Goal: Information Seeking & Learning: Understand process/instructions

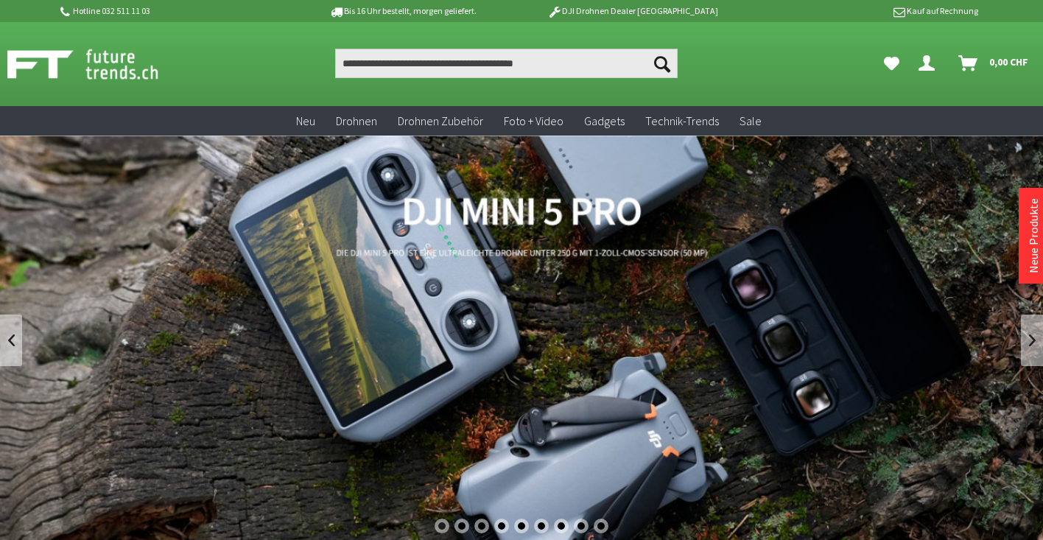
click at [564, 12] on icon at bounding box center [555, 12] width 18 height 16
click at [589, 13] on p "DJI Drohnen Dealer [GEOGRAPHIC_DATA]" at bounding box center [633, 11] width 230 height 18
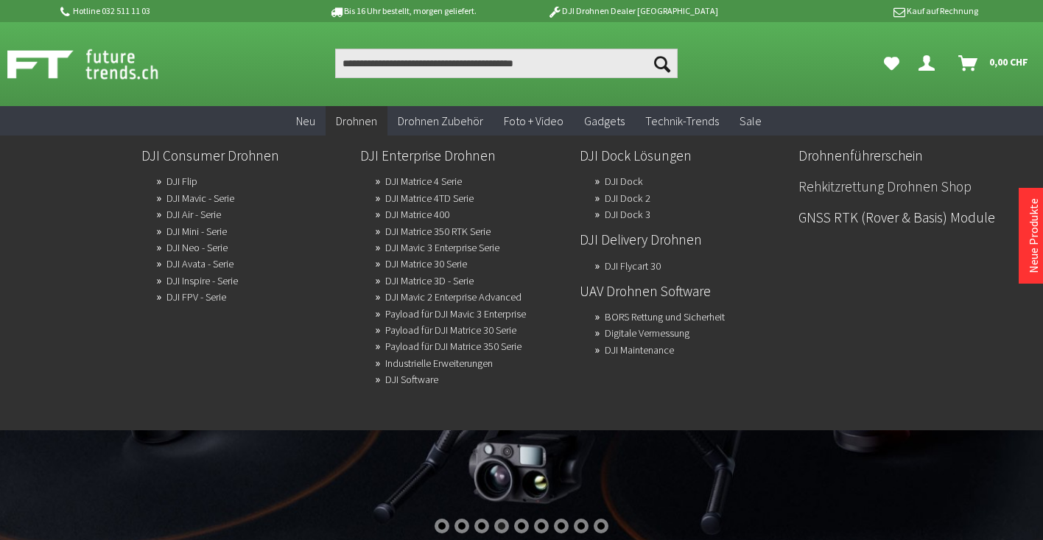
click at [819, 189] on link "Rehkitzrettung Drohnen Shop" at bounding box center [903, 186] width 208 height 25
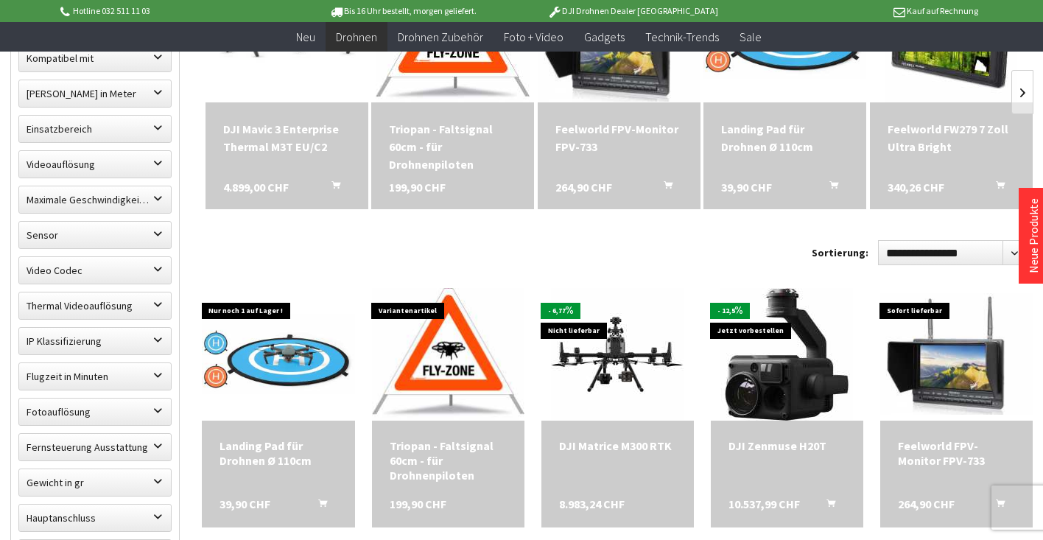
scroll to position [555, 0]
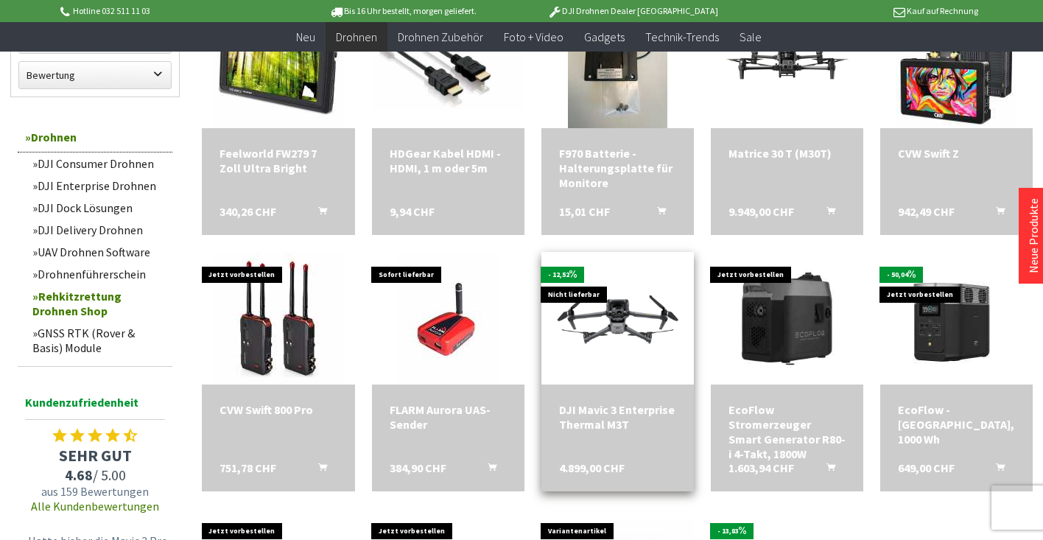
scroll to position [1306, 0]
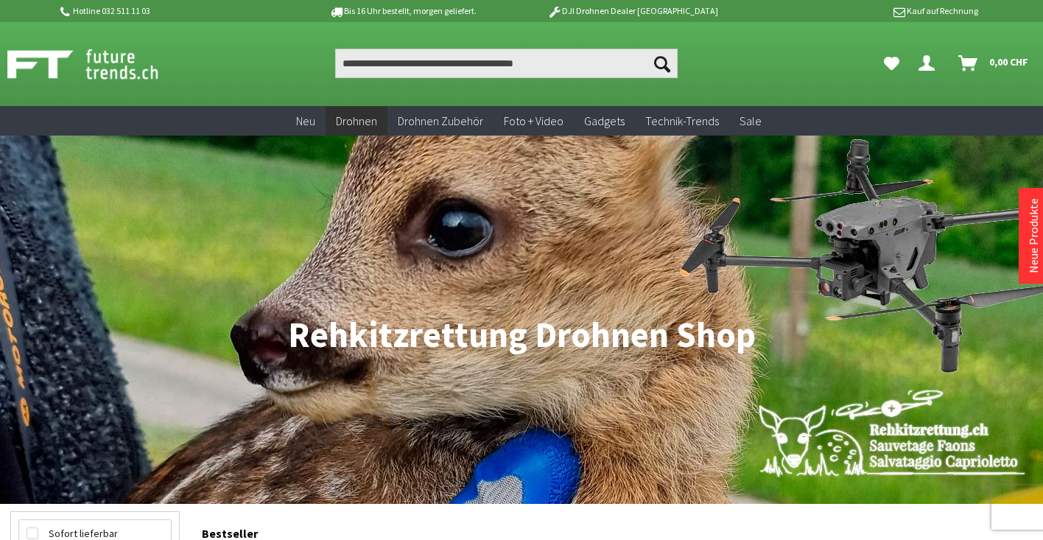
click at [631, 12] on p "DJI Drohnen Dealer [GEOGRAPHIC_DATA]" at bounding box center [633, 11] width 230 height 18
click at [562, 16] on icon at bounding box center [554, 11] width 15 height 13
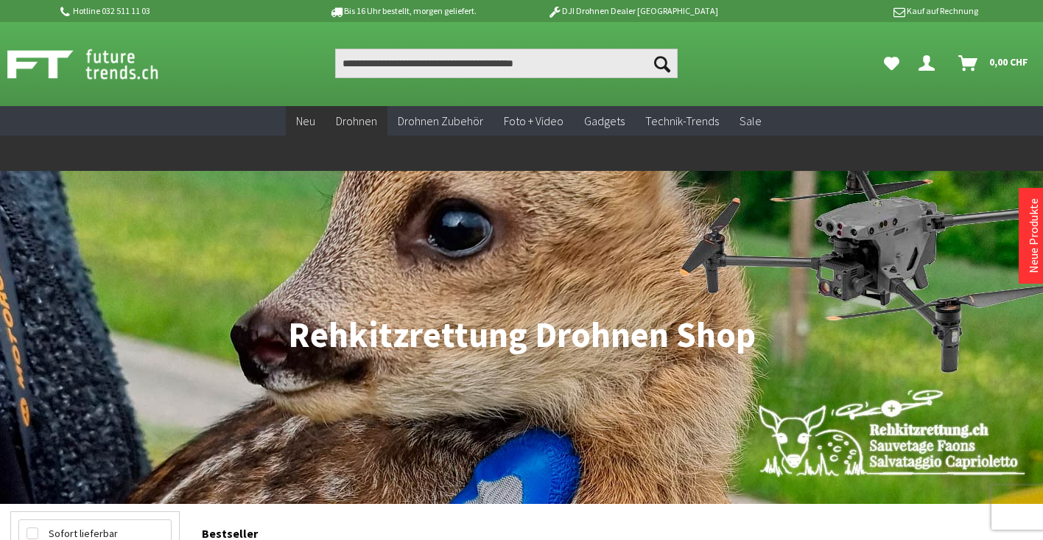
click at [309, 120] on span "Neu" at bounding box center [305, 120] width 19 height 15
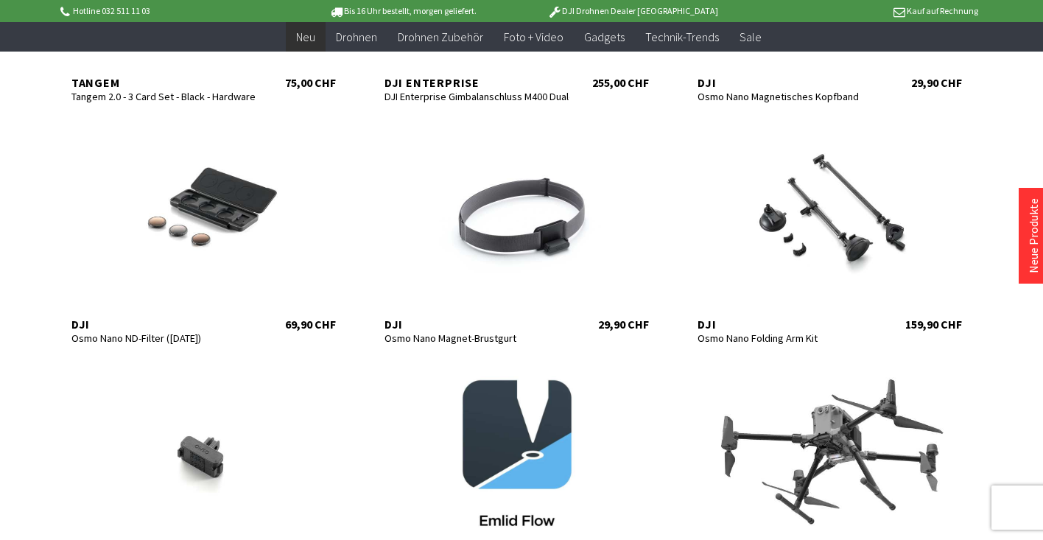
scroll to position [898, 0]
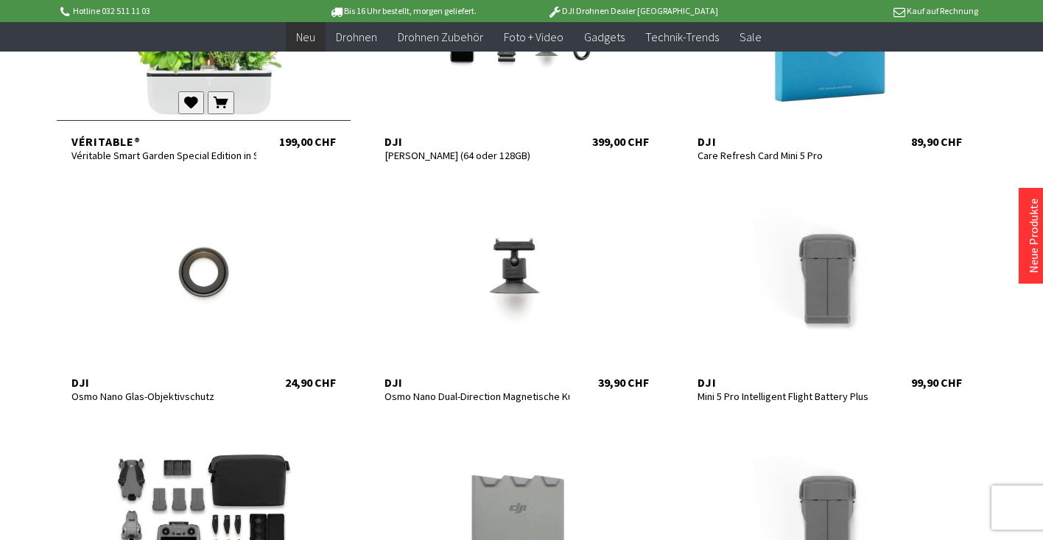
scroll to position [1330, 0]
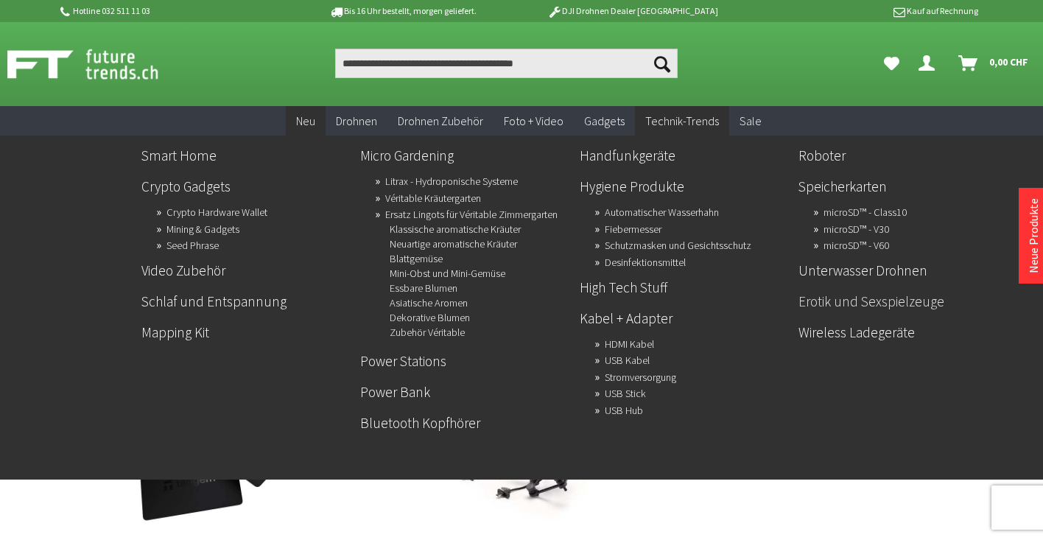
click at [817, 301] on link "Erotik und Sexspielzeuge" at bounding box center [903, 301] width 208 height 25
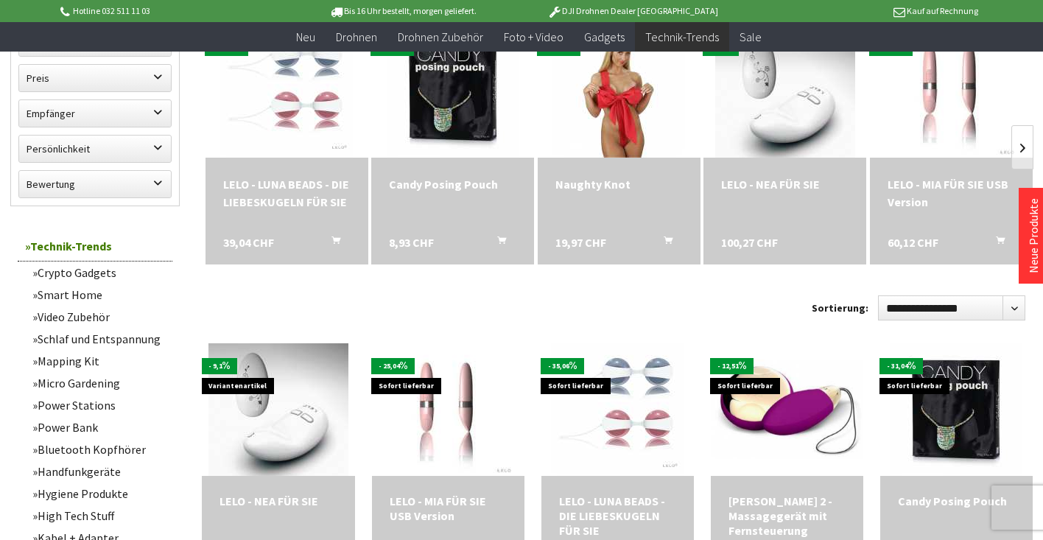
scroll to position [675, 0]
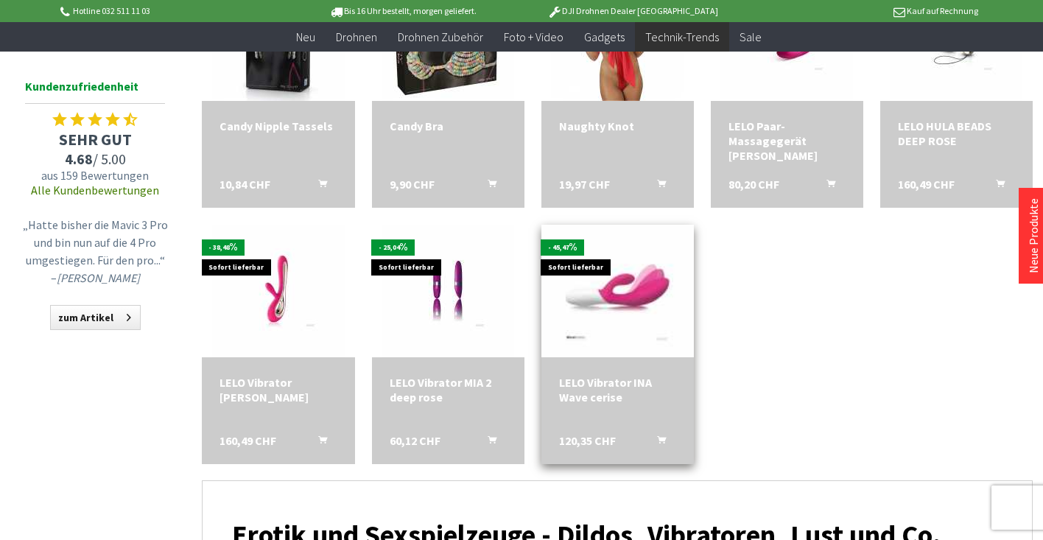
scroll to position [1027, 0]
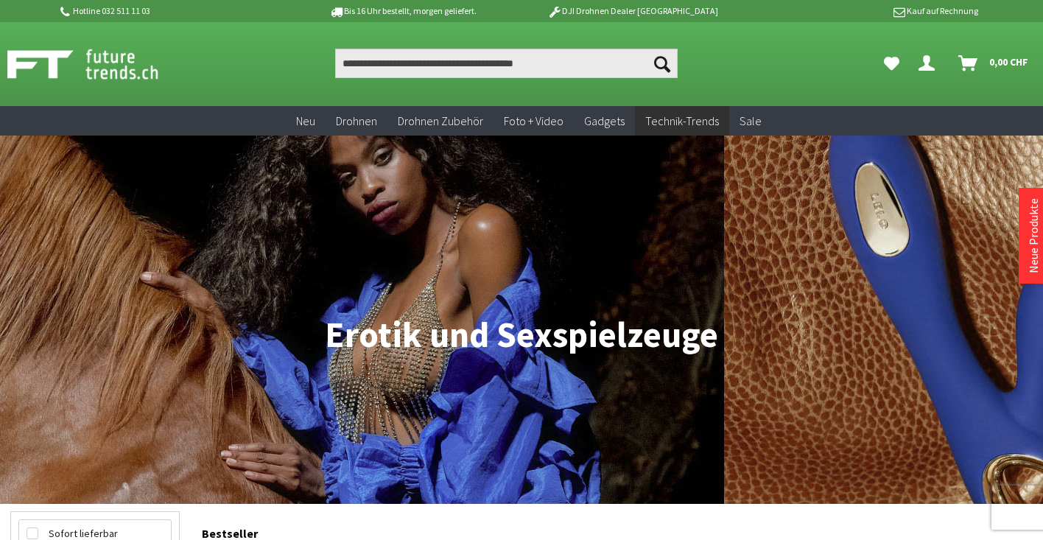
click at [628, 11] on p "DJI Drohnen Dealer [GEOGRAPHIC_DATA]" at bounding box center [633, 11] width 230 height 18
click at [629, 11] on p "DJI Drohnen Dealer [GEOGRAPHIC_DATA]" at bounding box center [633, 11] width 230 height 18
click at [128, 10] on p "Hotline 032 511 11 03" at bounding box center [172, 11] width 230 height 18
click at [130, 11] on p "Hotline 032 511 11 03" at bounding box center [172, 11] width 230 height 18
click at [564, 11] on icon at bounding box center [554, 11] width 19 height 18
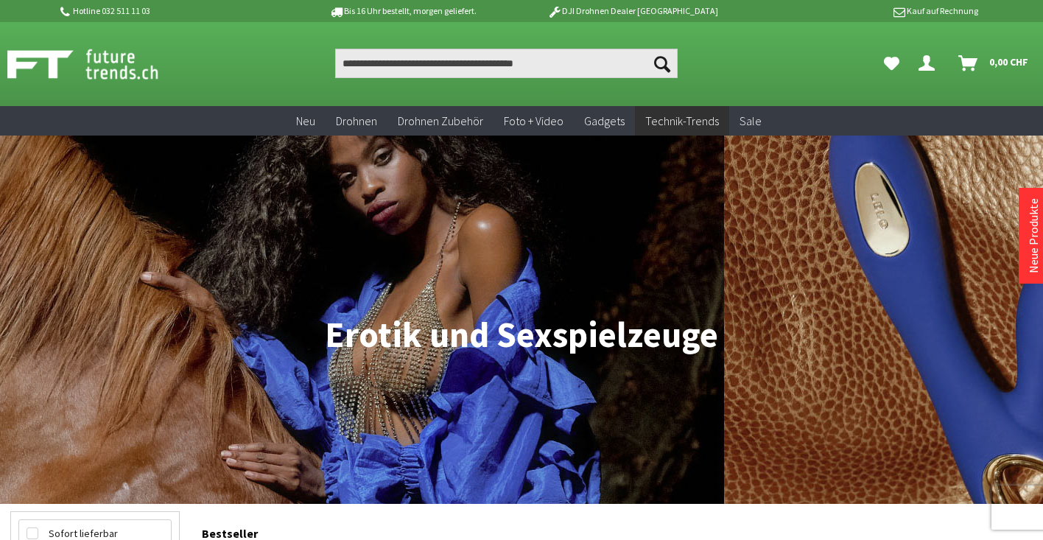
click at [564, 12] on icon at bounding box center [555, 11] width 18 height 19
click at [564, 10] on icon at bounding box center [555, 11] width 18 height 19
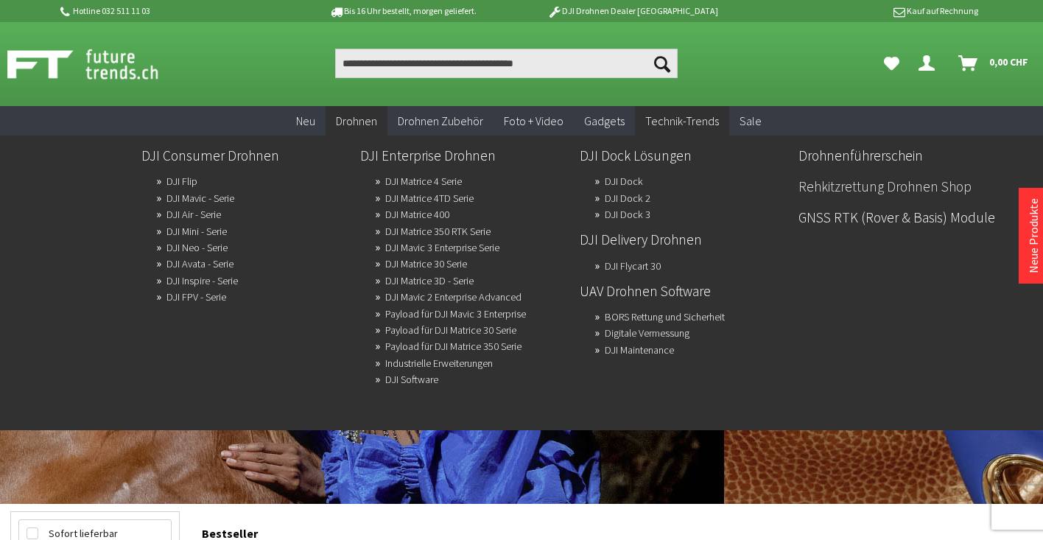
click at [936, 187] on link "Rehkitzrettung Drohnen Shop" at bounding box center [903, 186] width 208 height 25
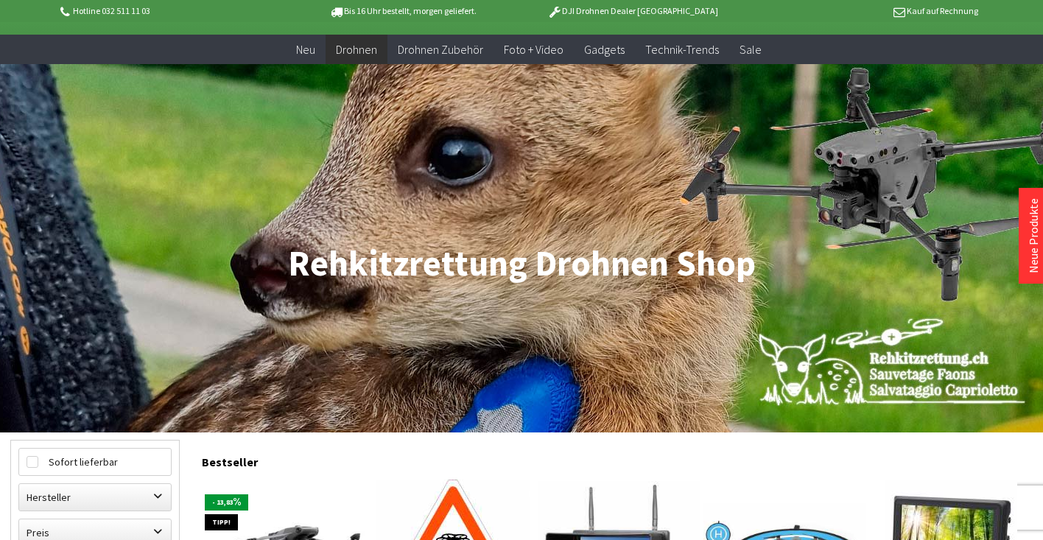
scroll to position [266, 0]
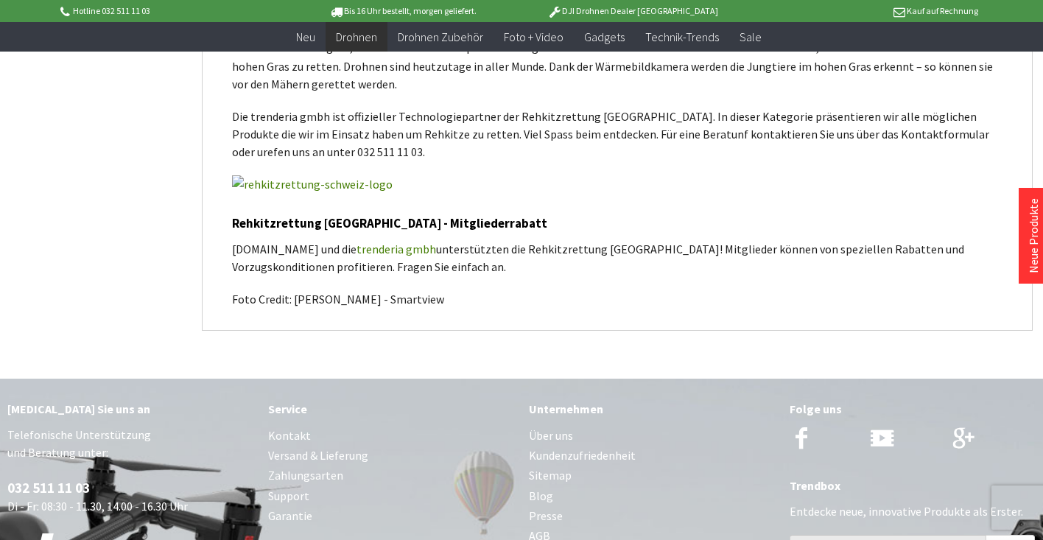
scroll to position [2131, 0]
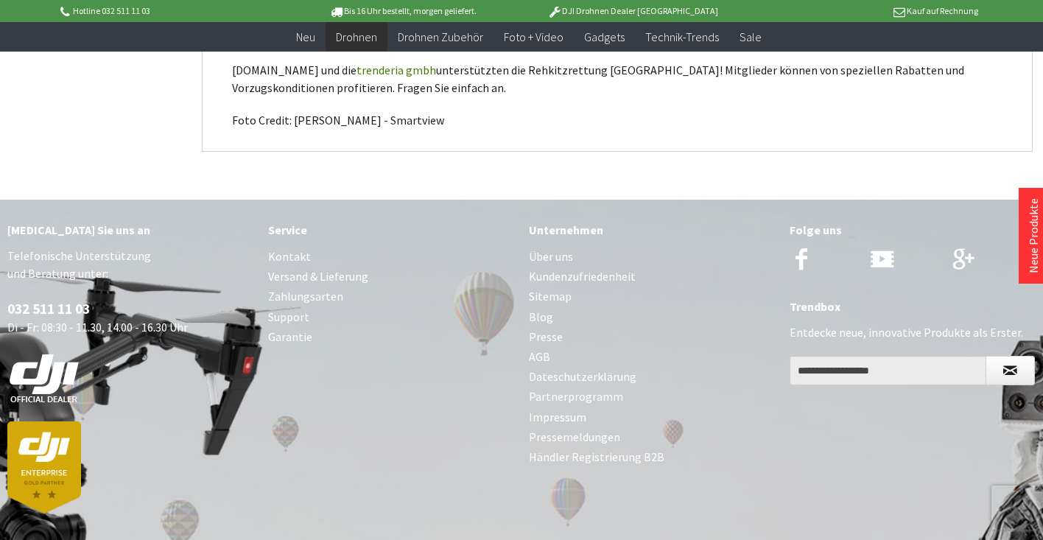
click at [290, 318] on link "Support" at bounding box center [391, 317] width 246 height 20
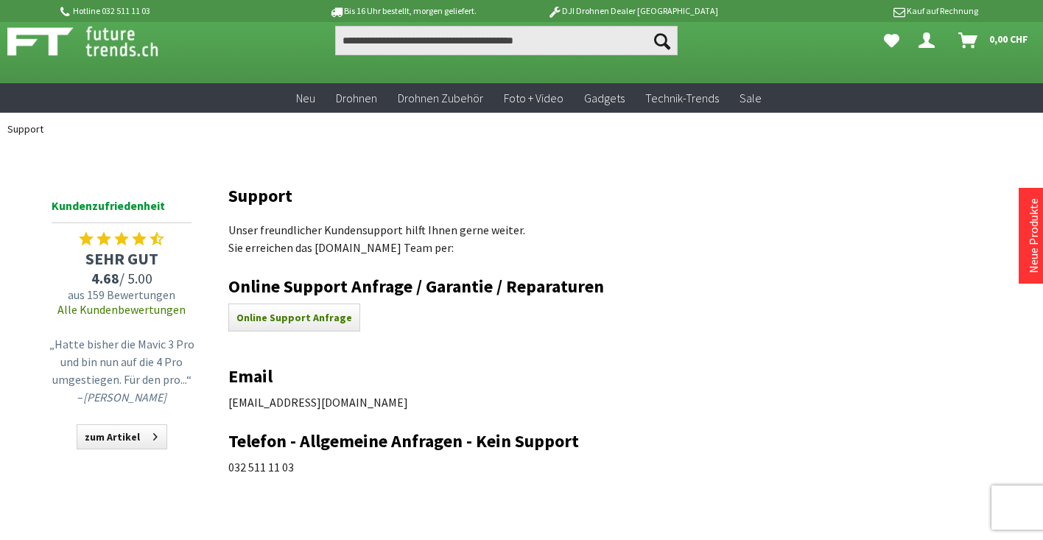
scroll to position [46, 0]
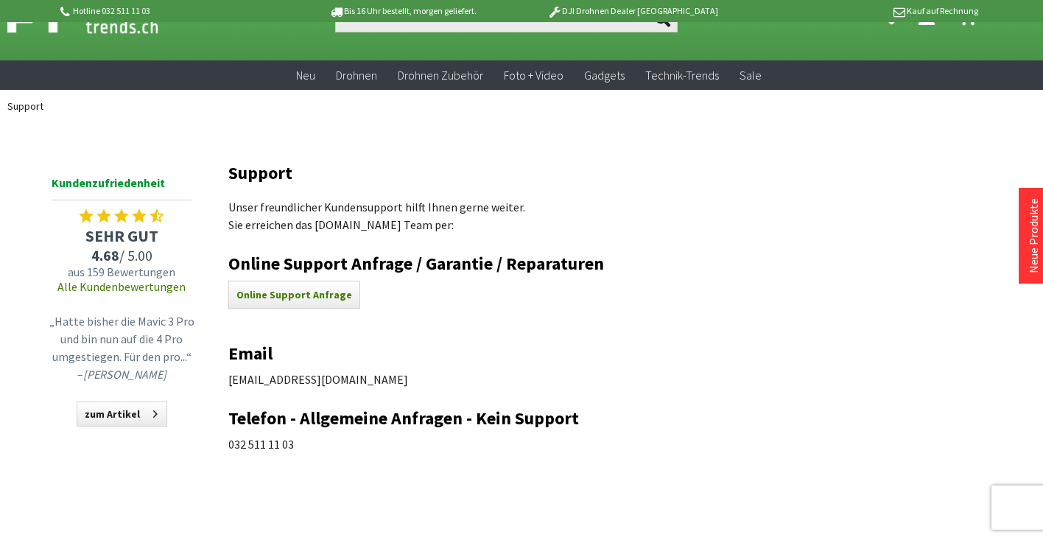
click at [528, 265] on h2 "Online Support Anfrage / Garantie / Reparaturen" at bounding box center [617, 263] width 778 height 19
click at [339, 295] on link "Online Support Anfrage" at bounding box center [294, 294] width 116 height 13
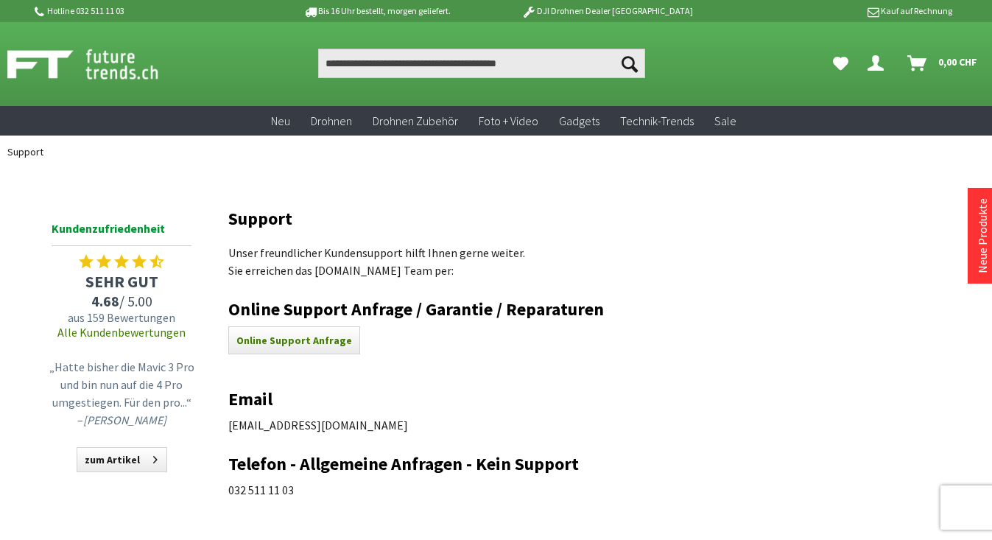
click at [119, 73] on img at bounding box center [98, 64] width 183 height 37
